Goal: Information Seeking & Learning: Understand process/instructions

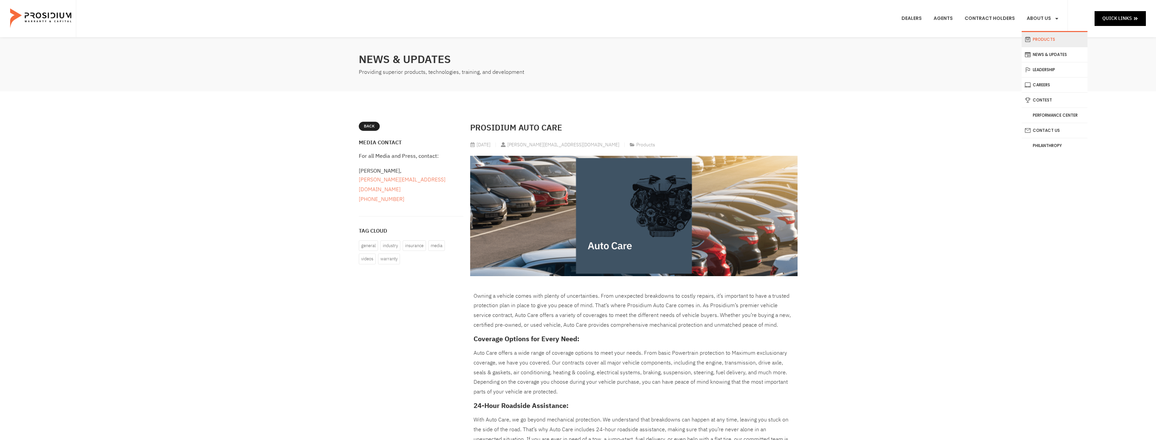
click at [1042, 37] on link "Products" at bounding box center [1055, 39] width 66 height 15
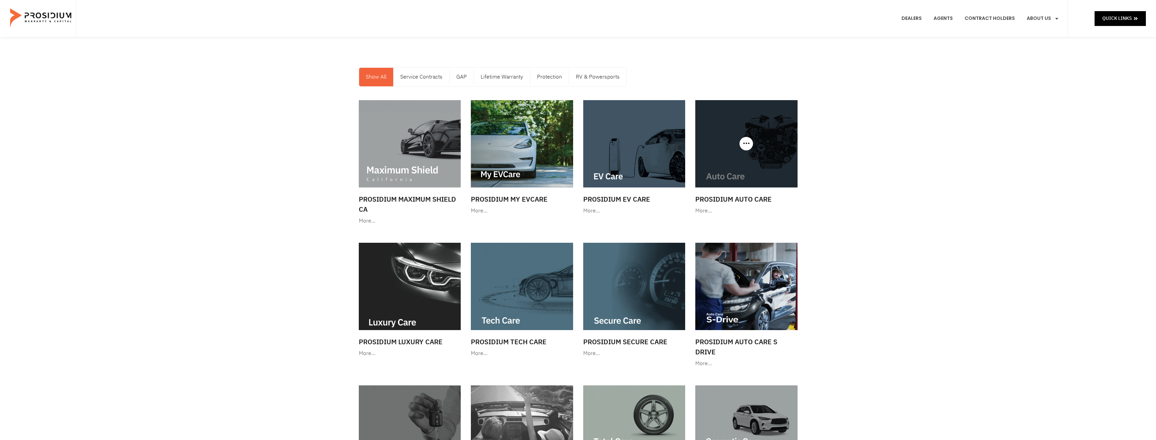
click at [781, 136] on img at bounding box center [746, 143] width 102 height 87
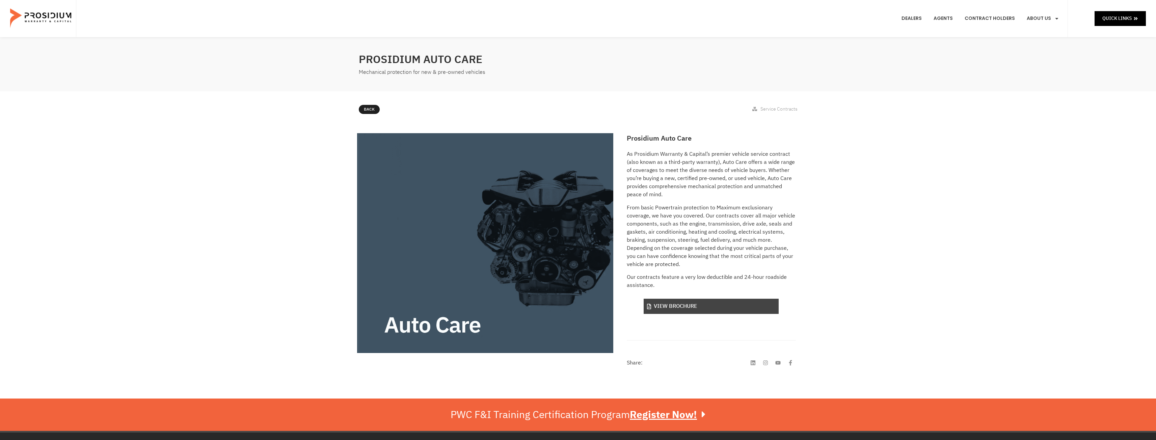
click at [670, 304] on link "View Brochure" at bounding box center [711, 306] width 135 height 15
drag, startPoint x: 552, startPoint y: 276, endPoint x: 556, endPoint y: 273, distance: 4.7
click at [552, 276] on img at bounding box center [485, 243] width 257 height 220
click at [695, 218] on p "From basic Powertrain protection to Maximum exclusionary coverage, we have you …" at bounding box center [711, 236] width 169 height 65
click at [686, 145] on div "Prosidium Auto Care As Prosidium Warranty & Capital’s premier vehicle service c…" at bounding box center [711, 251] width 176 height 242
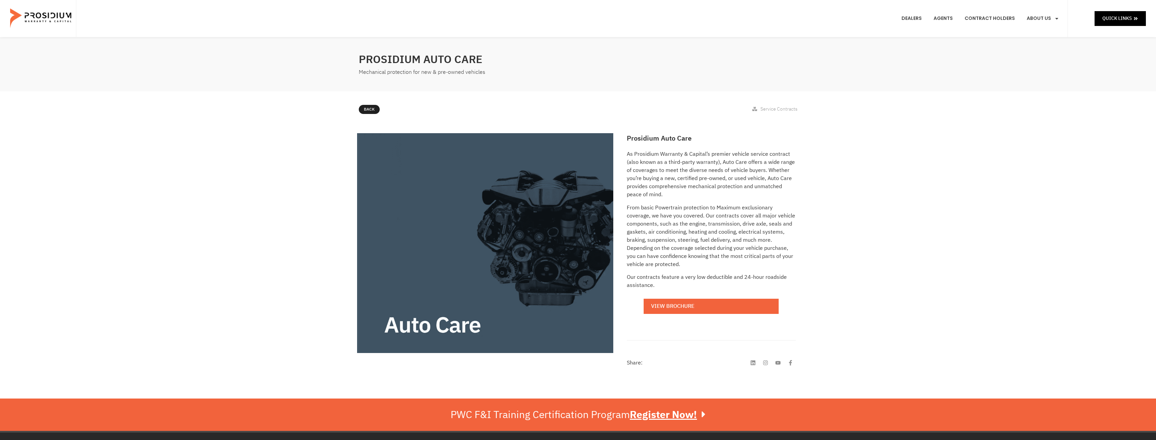
click at [774, 108] on span "Service Contracts" at bounding box center [778, 109] width 37 height 7
drag, startPoint x: 726, startPoint y: 142, endPoint x: 653, endPoint y: 149, distance: 73.3
click at [726, 142] on h2 "Prosidium Auto Care" at bounding box center [711, 138] width 169 height 10
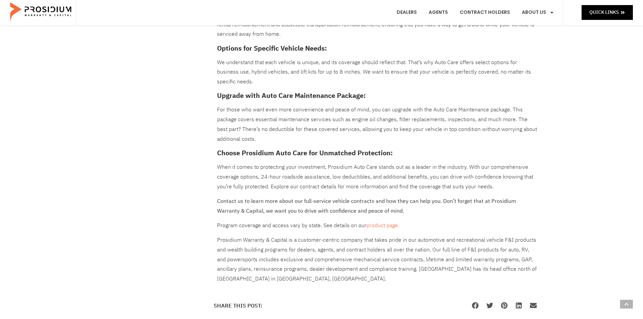
scroll to position [506, 0]
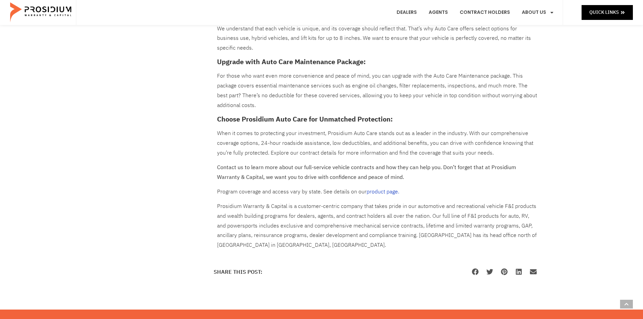
click at [370, 191] on link "product page." at bounding box center [383, 192] width 33 height 8
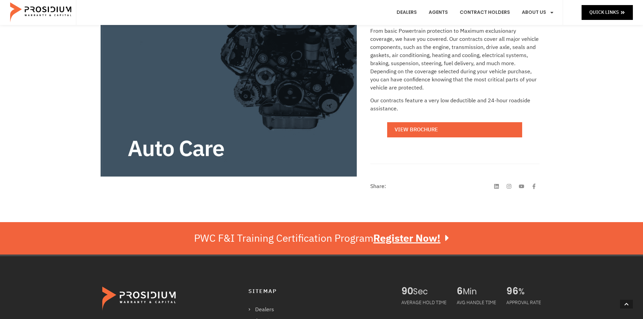
scroll to position [135, 0]
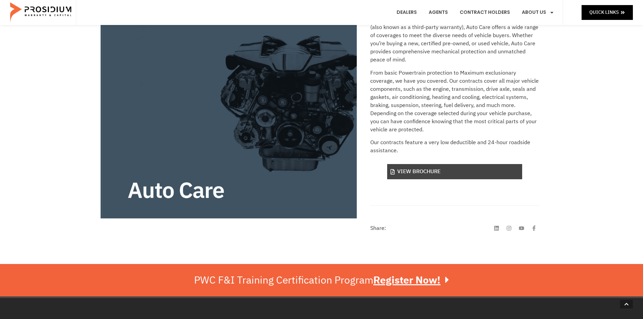
click at [427, 172] on link "View Brochure" at bounding box center [454, 171] width 135 height 15
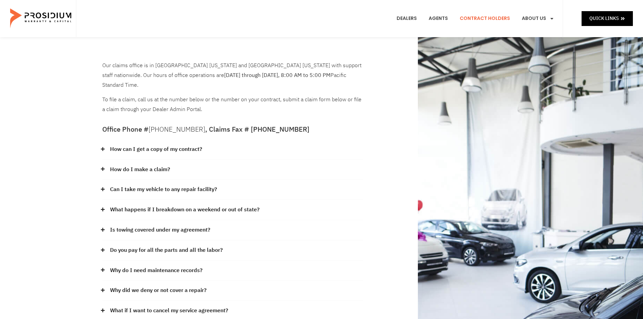
click at [153, 144] on link "How can I get a copy of my contract?" at bounding box center [156, 149] width 92 height 10
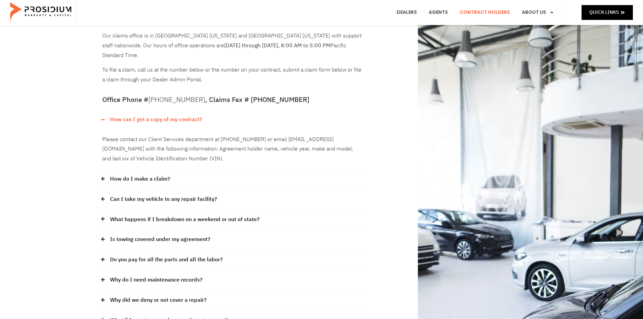
scroll to position [34, 0]
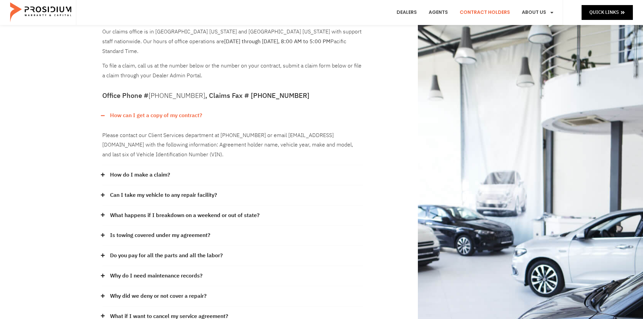
click at [163, 170] on link "How do I make a claim?" at bounding box center [140, 175] width 60 height 10
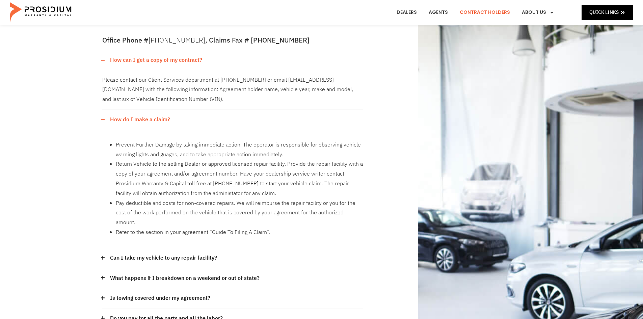
scroll to position [101, 0]
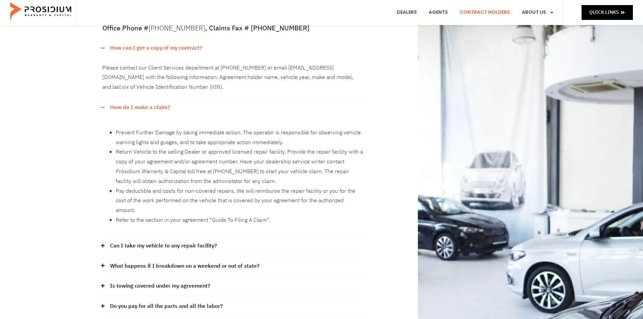
click at [150, 241] on link "Can I take my vehicle to any repair facility?" at bounding box center [163, 246] width 107 height 10
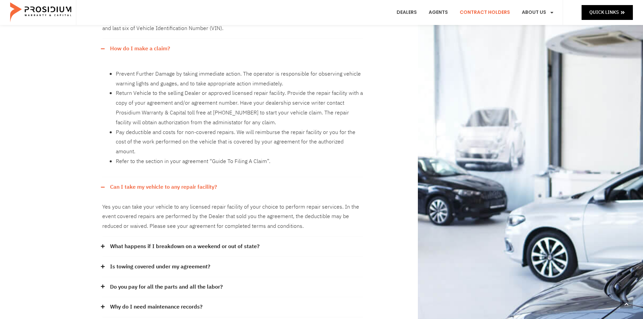
scroll to position [169, 0]
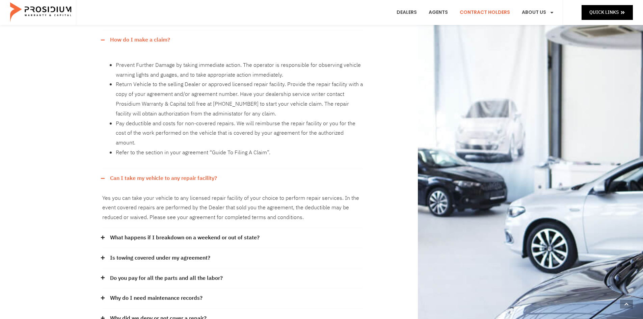
click at [152, 253] on link "Is towing covered under my agreement?" at bounding box center [160, 258] width 100 height 10
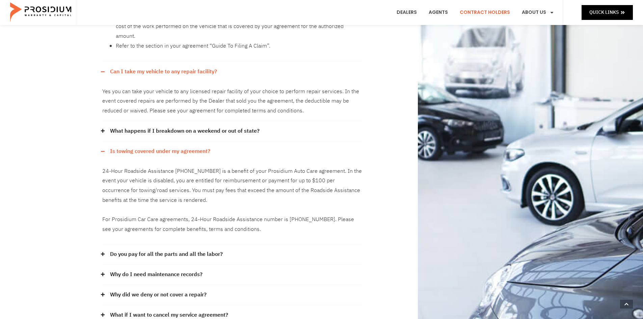
scroll to position [304, 0]
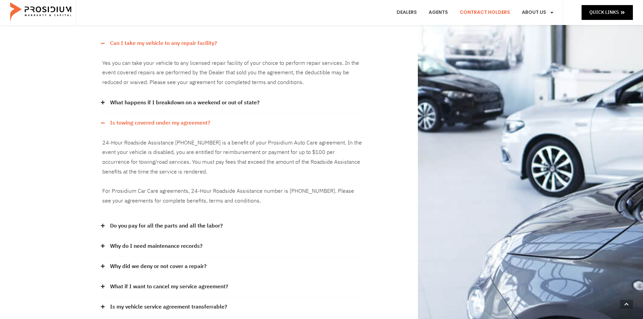
click at [153, 221] on link "Do you pay for all the parts and all the labor?" at bounding box center [166, 226] width 113 height 10
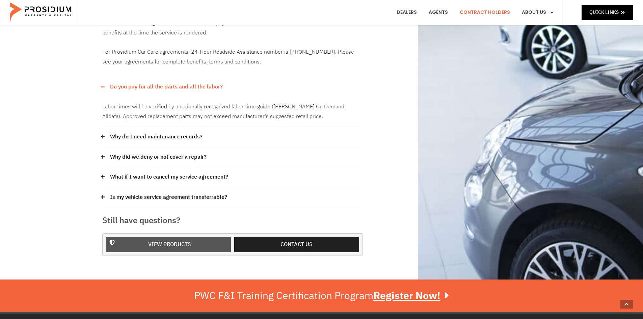
scroll to position [439, 0]
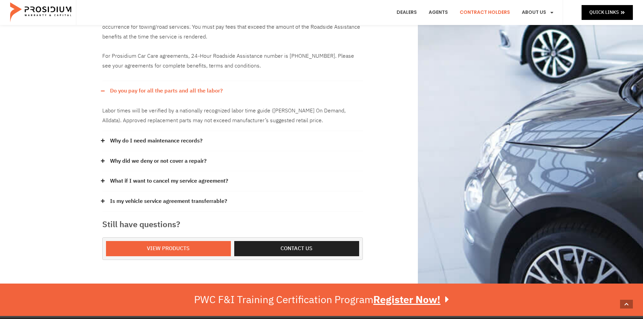
click at [143, 176] on link "What if I want to cancel my service agreement?" at bounding box center [169, 181] width 118 height 10
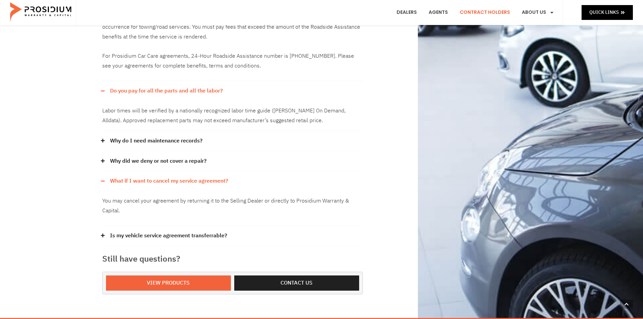
click at [147, 231] on link "Is my vehicle service agreement transferrable?" at bounding box center [168, 236] width 117 height 10
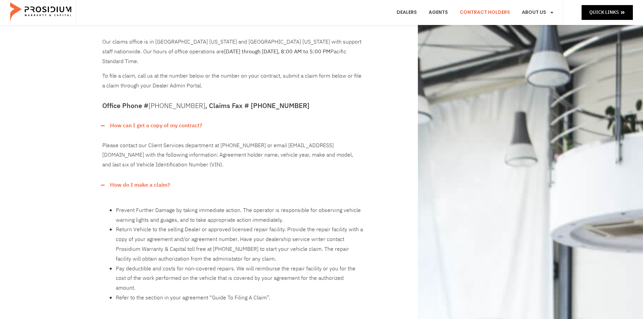
scroll to position [0, 0]
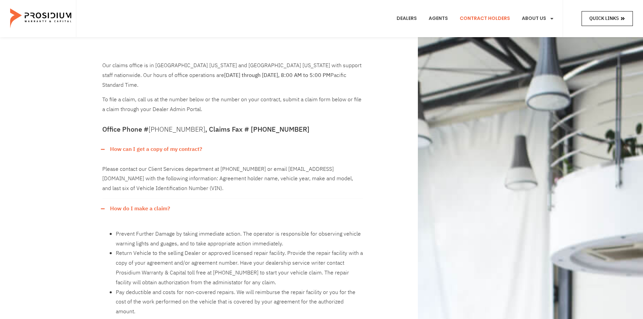
click at [608, 19] on span "Quick Links" at bounding box center [603, 18] width 29 height 8
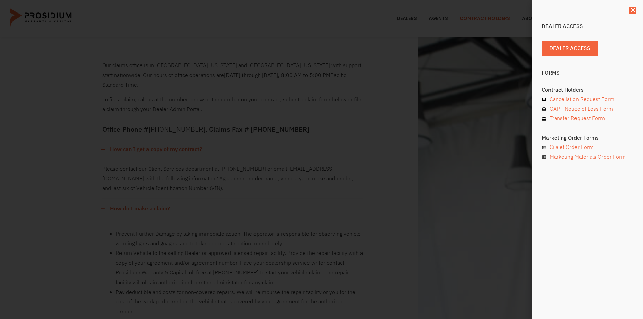
click at [382, 78] on div "Dealer Access Dealer Access Forms Contract Holders Cancellation Request Form GA…" at bounding box center [321, 159] width 643 height 319
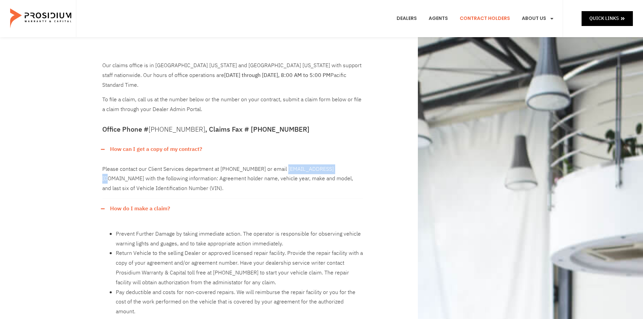
drag, startPoint x: 281, startPoint y: 160, endPoint x: 335, endPoint y: 158, distance: 53.7
click at [335, 159] on div "Please contact our Client Services department at (360) 848-7922 or email admin@…" at bounding box center [232, 178] width 261 height 39
copy div "admin@pwcteam.com"
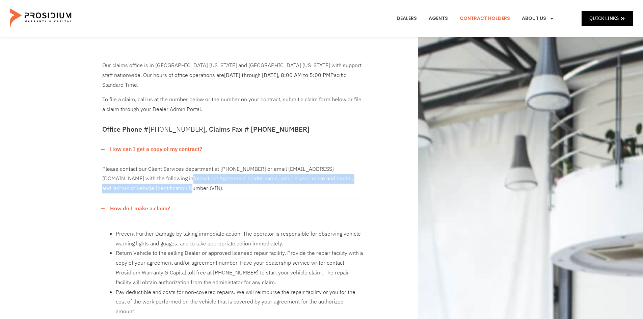
drag, startPoint x: 157, startPoint y: 168, endPoint x: 168, endPoint y: 179, distance: 15.8
click at [168, 179] on div "Please contact our Client Services department at (360) 848-7922 or email admin@…" at bounding box center [232, 178] width 261 height 39
copy div "Agreement holder name, vehicle year, make and model, and last six of Vehicle Id…"
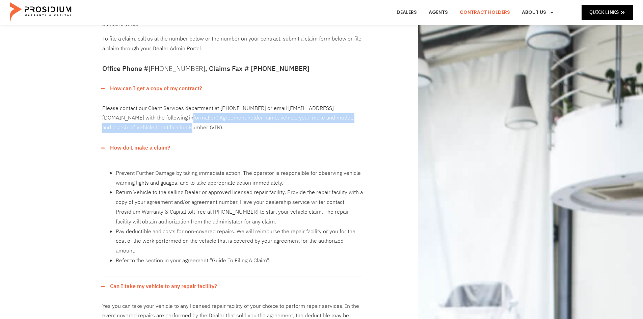
scroll to position [101, 0]
